Goal: Information Seeking & Learning: Understand process/instructions

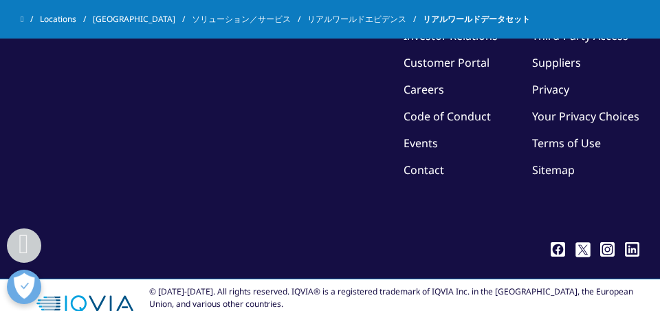
scroll to position [2970, 0]
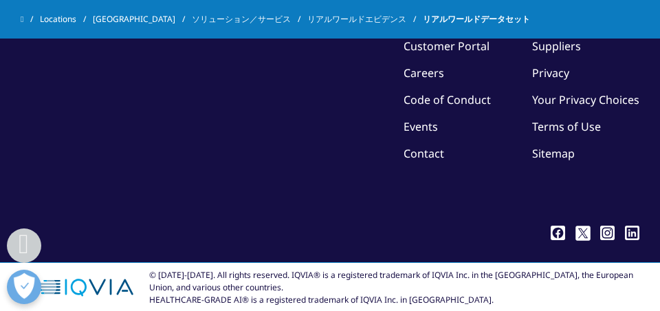
click at [585, 134] on link "Terms of Use" at bounding box center [566, 126] width 69 height 15
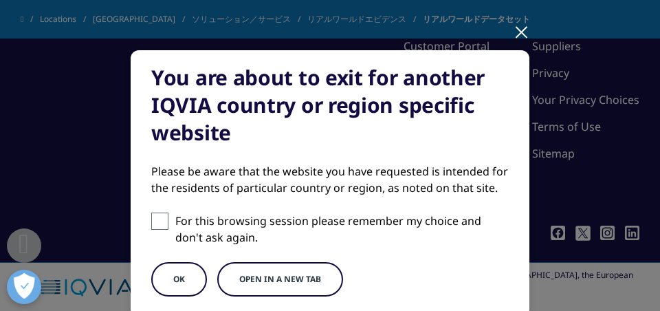
scroll to position [157, 0]
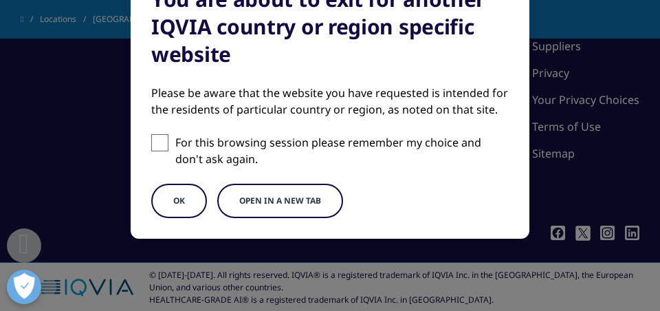
click at [180, 200] on button "OK" at bounding box center [179, 201] width 56 height 34
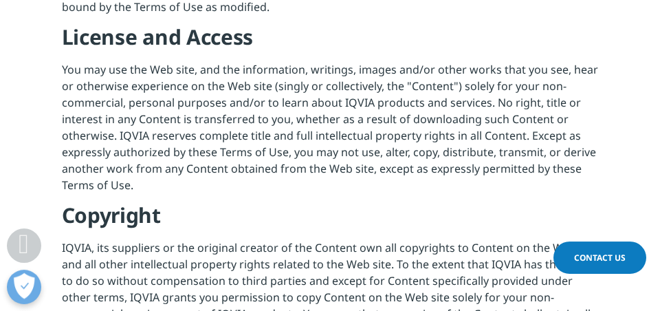
scroll to position [495, 0]
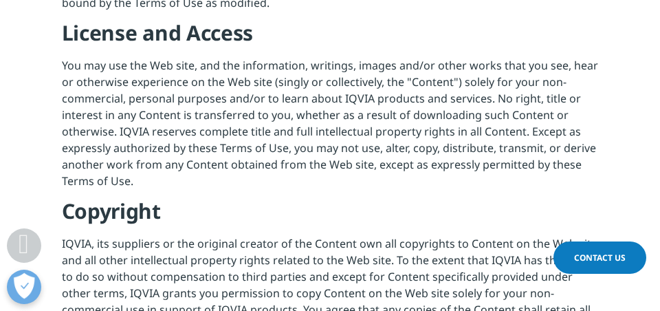
click at [496, 142] on p "You may use the Web site, and the information, writings, images and/or other wo…" at bounding box center [330, 127] width 537 height 140
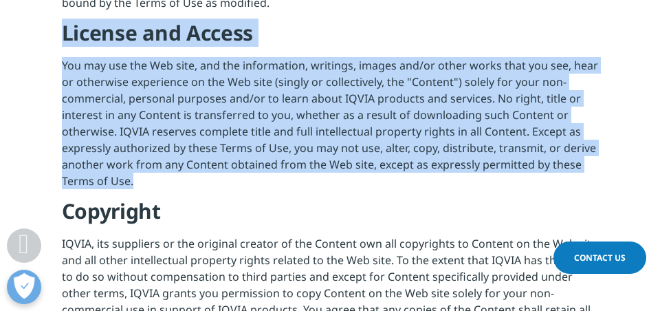
drag, startPoint x: 67, startPoint y: 30, endPoint x: 296, endPoint y: 191, distance: 279.8
copy div "License and Access You may use the Web site, and the information, writings, ima…"
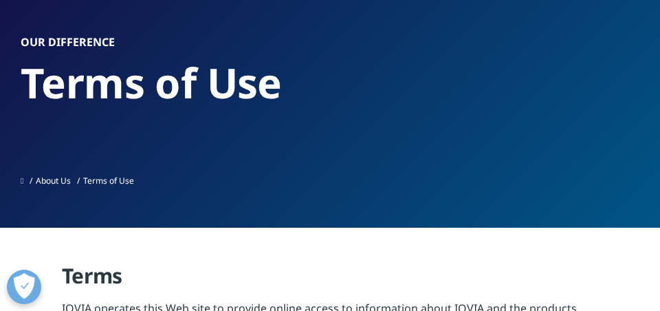
scroll to position [0, 0]
